Goal: Find contact information: Find contact information

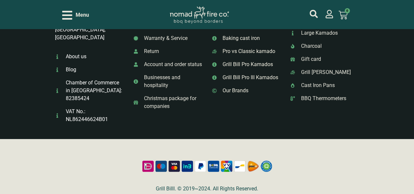
scroll to position [1307, 0]
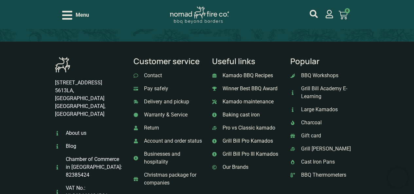
click at [158, 73] on span "Contact" at bounding box center [152, 76] width 20 height 8
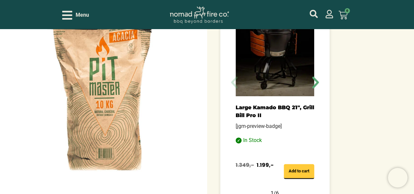
scroll to position [261, 0]
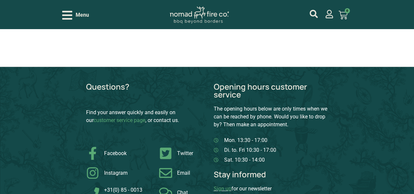
scroll to position [883, 0]
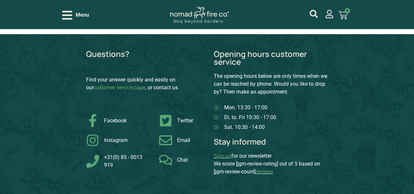
drag, startPoint x: 174, startPoint y: 136, endPoint x: 182, endPoint y: 140, distance: 8.8
click at [182, 140] on span "Email" at bounding box center [182, 140] width 15 height 8
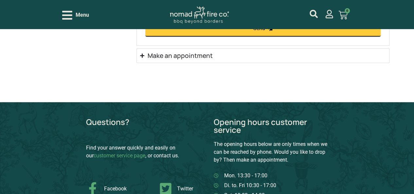
scroll to position [891, 0]
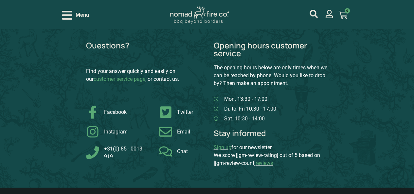
click at [68, 18] on icon "Open/Close Menu" at bounding box center [67, 15] width 10 height 9
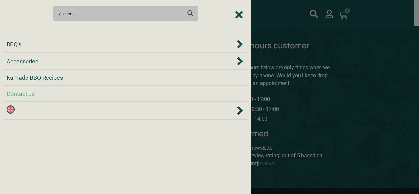
click at [366, 83] on div at bounding box center [209, 97] width 419 height 194
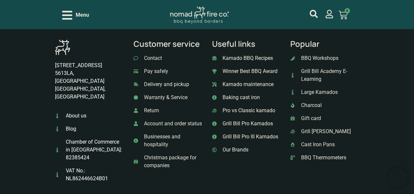
scroll to position [1203, 0]
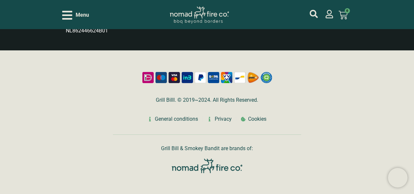
click at [227, 115] on span "Privacy" at bounding box center [222, 119] width 19 height 8
